Goal: Transaction & Acquisition: Book appointment/travel/reservation

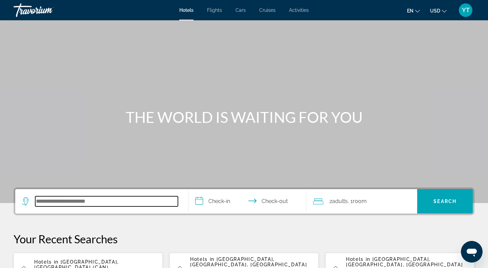
click at [118, 203] on input "Search hotel destination" at bounding box center [106, 201] width 143 height 10
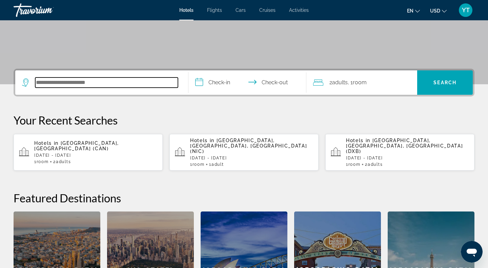
scroll to position [166, 0]
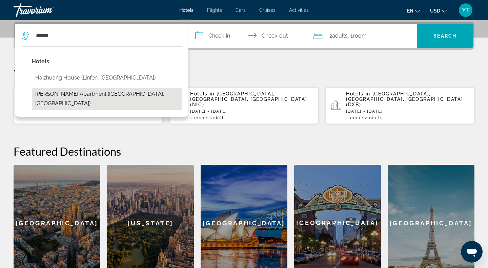
click at [129, 91] on button "[PERSON_NAME] Apartment ([GEOGRAPHIC_DATA], [GEOGRAPHIC_DATA])" at bounding box center [107, 99] width 150 height 22
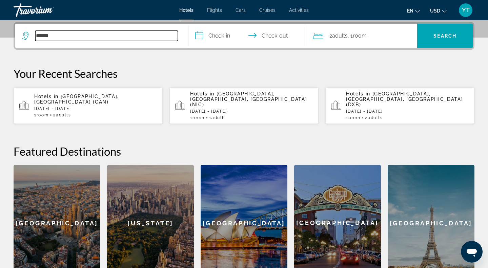
type input "**********"
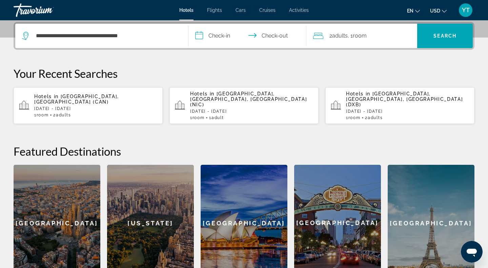
click at [221, 37] on input "**********" at bounding box center [248, 37] width 121 height 26
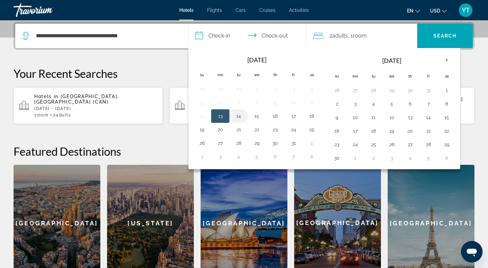
click at [238, 118] on button "14" at bounding box center [238, 115] width 11 height 9
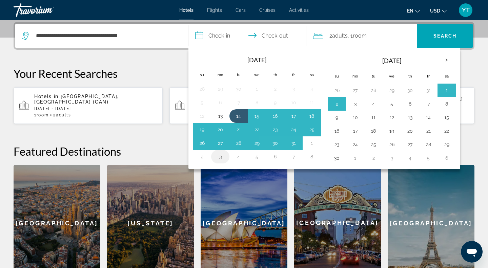
click at [219, 156] on button "3" at bounding box center [220, 156] width 11 height 9
type input "**********"
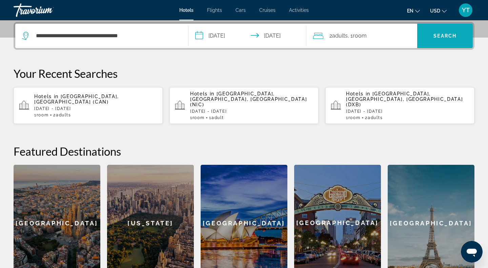
click at [449, 32] on span "Search" at bounding box center [445, 36] width 56 height 16
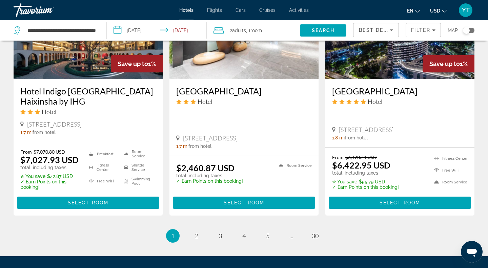
scroll to position [915, 0]
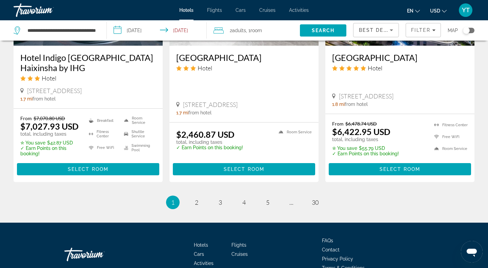
click at [368, 29] on span "Best Deals" at bounding box center [376, 29] width 35 height 5
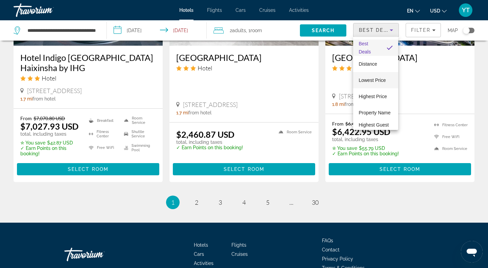
click at [369, 79] on span "Lowest Price" at bounding box center [371, 80] width 27 height 5
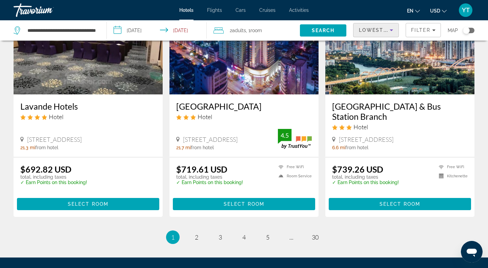
scroll to position [886, 0]
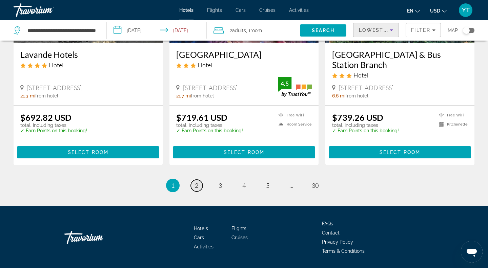
click at [197, 189] on span "2" at bounding box center [196, 185] width 3 height 7
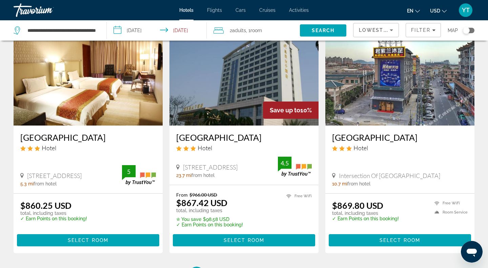
scroll to position [845, 0]
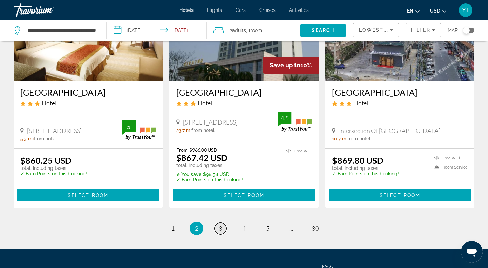
click at [218, 235] on link "page 3" at bounding box center [220, 229] width 12 height 12
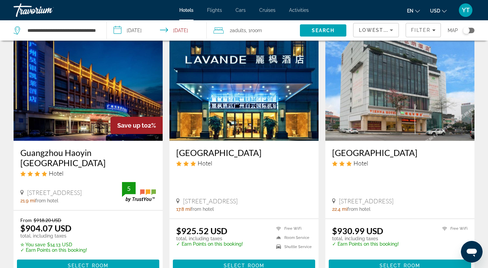
scroll to position [918, 0]
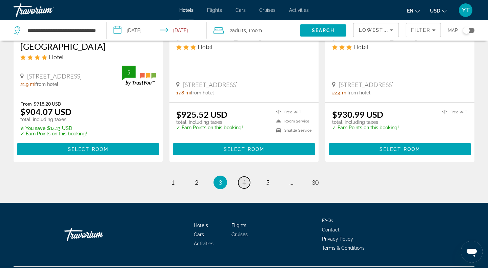
click at [248, 177] on link "page 4" at bounding box center [244, 183] width 12 height 12
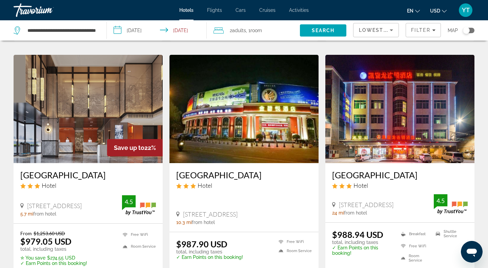
scroll to position [288, 0]
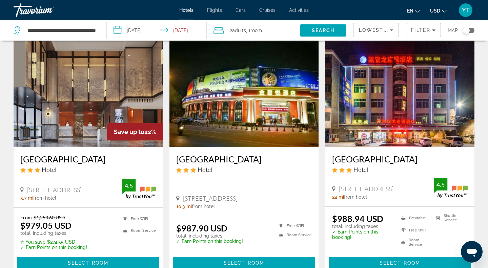
click at [375, 31] on span "Lowest Price" at bounding box center [380, 29] width 43 height 5
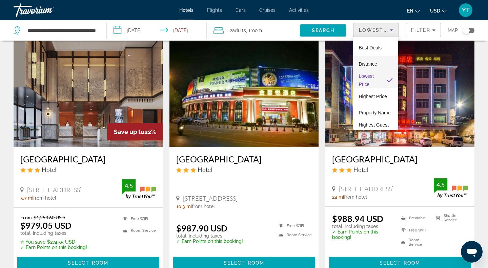
click at [367, 58] on mat-option "Distance" at bounding box center [375, 64] width 45 height 16
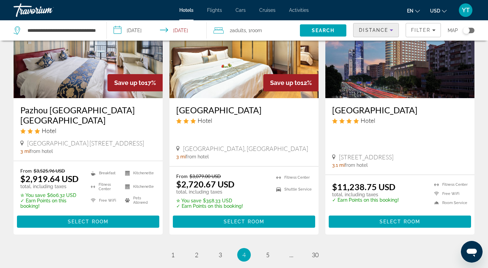
scroll to position [983, 0]
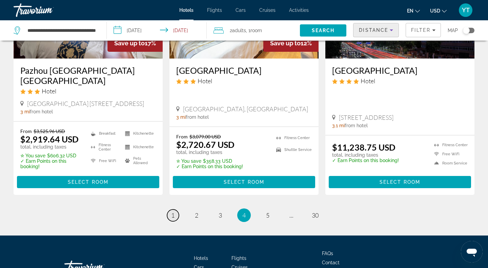
click at [177, 210] on link "page 1" at bounding box center [173, 216] width 12 height 12
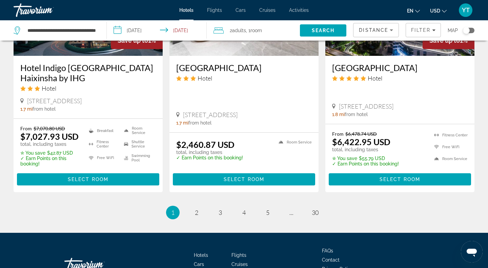
scroll to position [915, 0]
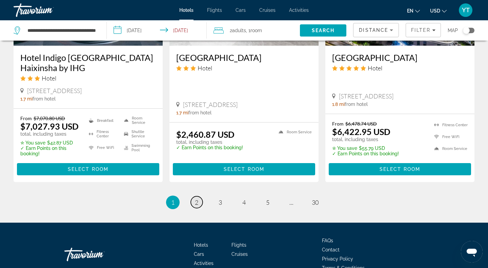
click at [197, 199] on span "2" at bounding box center [196, 202] width 3 height 7
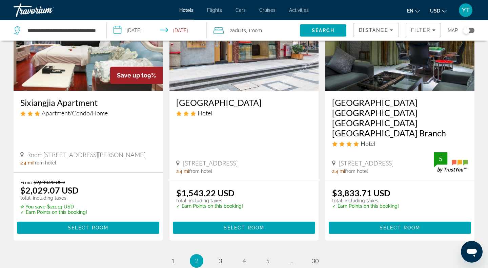
scroll to position [950, 0]
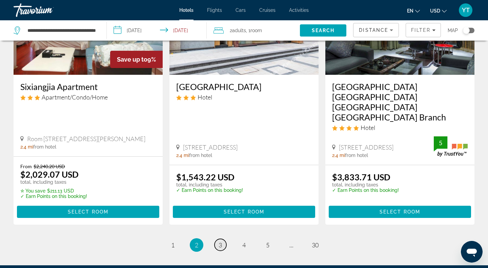
click at [220, 241] on span "3" at bounding box center [219, 244] width 3 height 7
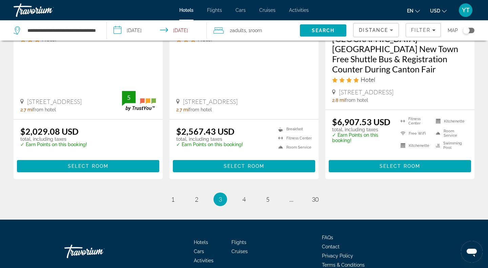
scroll to position [1023, 0]
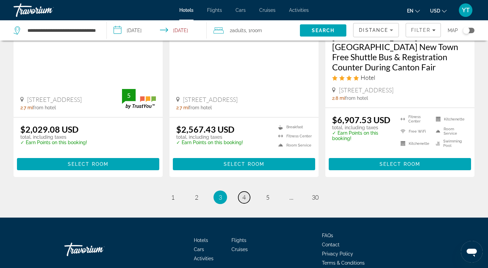
click at [244, 194] on span "4" at bounding box center [243, 197] width 3 height 7
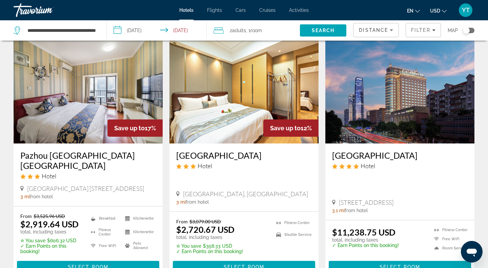
scroll to position [984, 0]
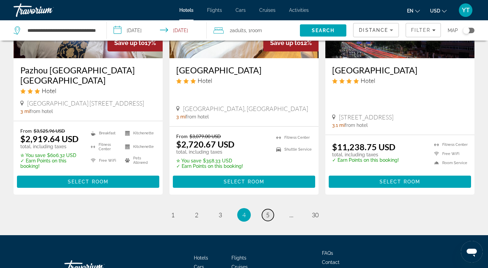
click at [268, 211] on span "5" at bounding box center [267, 214] width 3 height 7
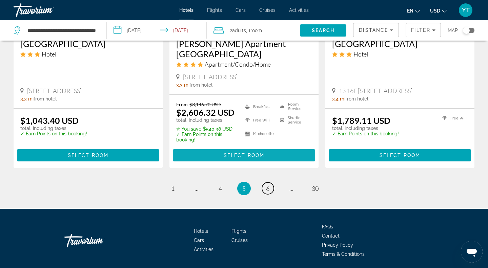
scroll to position [938, 0]
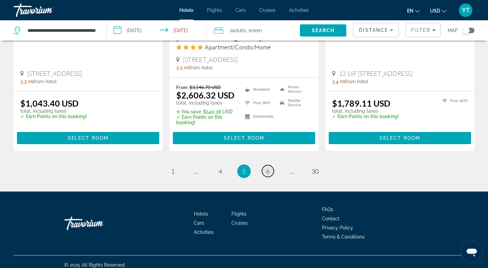
click at [266, 168] on span "6" at bounding box center [267, 171] width 3 height 7
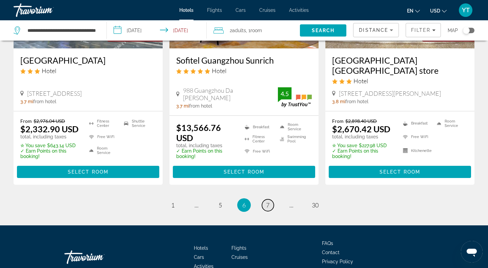
scroll to position [962, 0]
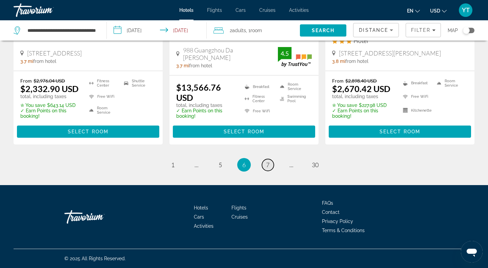
click at [265, 165] on link "page 7" at bounding box center [268, 165] width 12 height 12
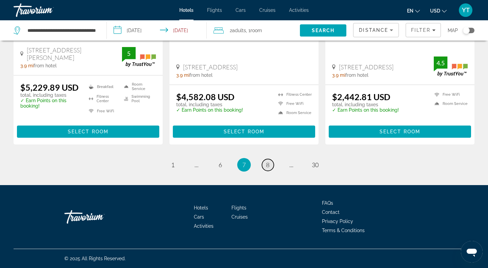
scroll to position [933, 0]
click at [267, 165] on span "8" at bounding box center [267, 164] width 3 height 7
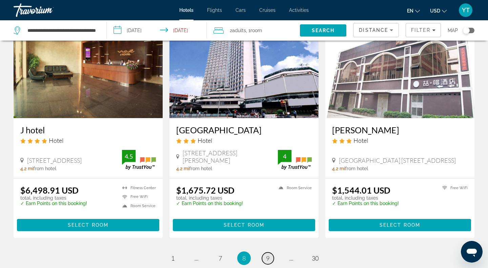
scroll to position [928, 0]
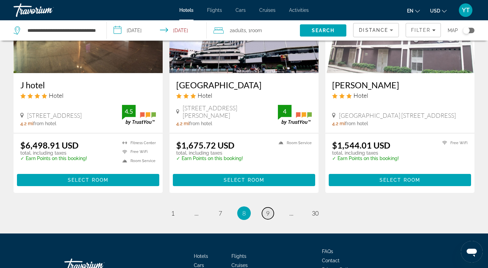
click at [266, 214] on span "9" at bounding box center [267, 213] width 3 height 7
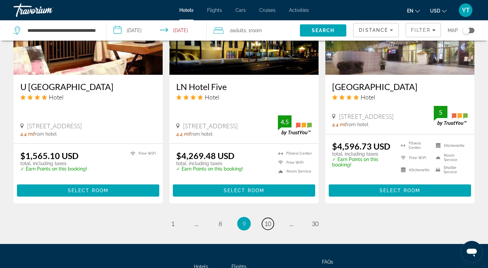
scroll to position [878, 0]
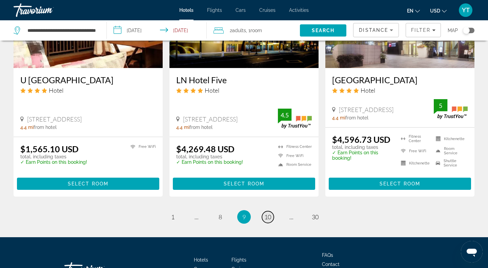
click at [268, 213] on span "10" at bounding box center [267, 216] width 7 height 7
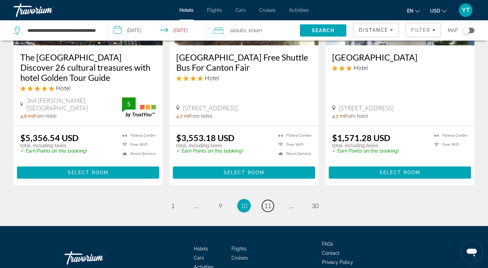
scroll to position [978, 0]
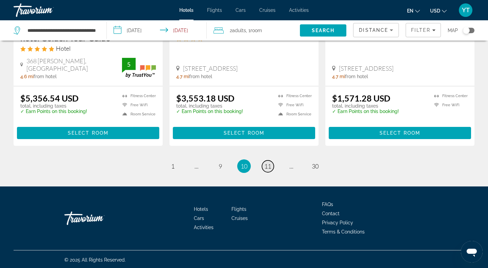
click at [264, 164] on span "11" at bounding box center [267, 166] width 7 height 7
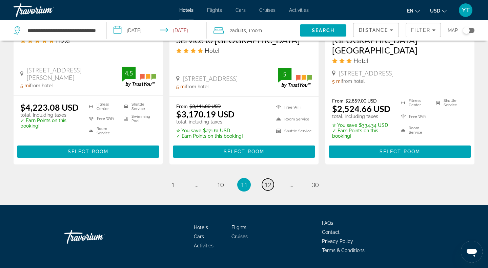
scroll to position [967, 0]
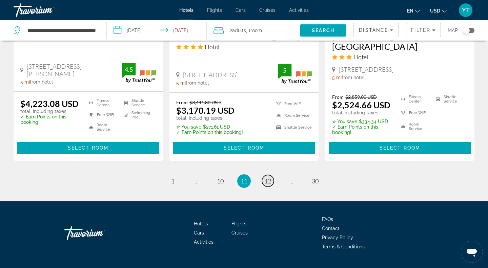
click at [269, 182] on span "12" at bounding box center [267, 180] width 7 height 7
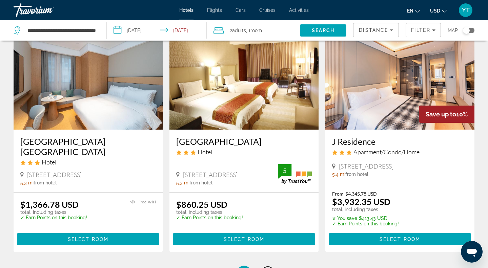
scroll to position [927, 0]
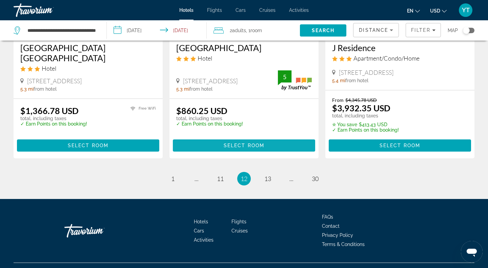
click at [241, 143] on span "Select Room" at bounding box center [244, 145] width 41 height 5
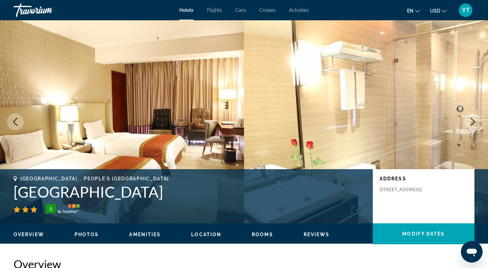
click at [105, 186] on h1 "[GEOGRAPHIC_DATA]" at bounding box center [190, 192] width 352 height 18
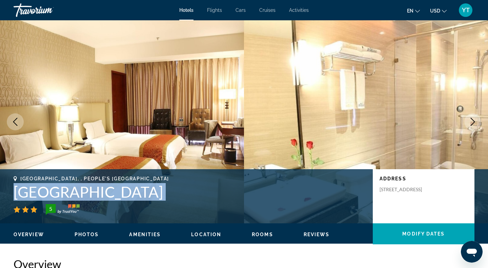
copy div "[GEOGRAPHIC_DATA]"
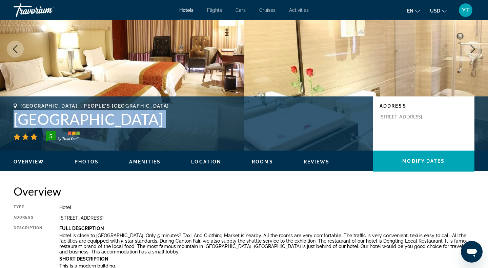
scroll to position [119, 0]
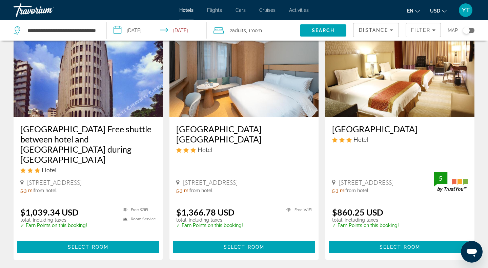
scroll to position [853, 0]
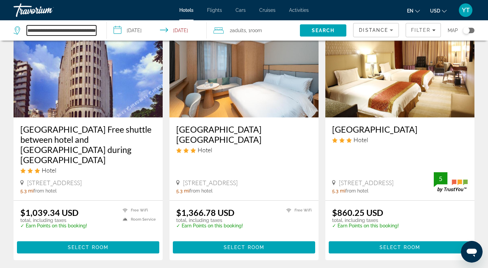
click at [76, 26] on input "**********" at bounding box center [61, 30] width 69 height 10
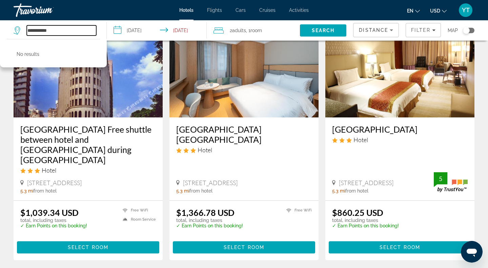
type input "**********"
click at [433, 208] on div "$860.25 USD total, including taxes ✓ Earn Points on this booking! 5" at bounding box center [399, 221] width 135 height 27
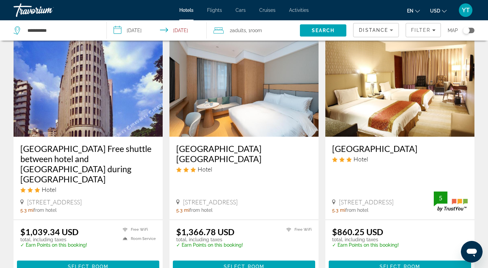
scroll to position [835, 0]
